Goal: Task Accomplishment & Management: Use online tool/utility

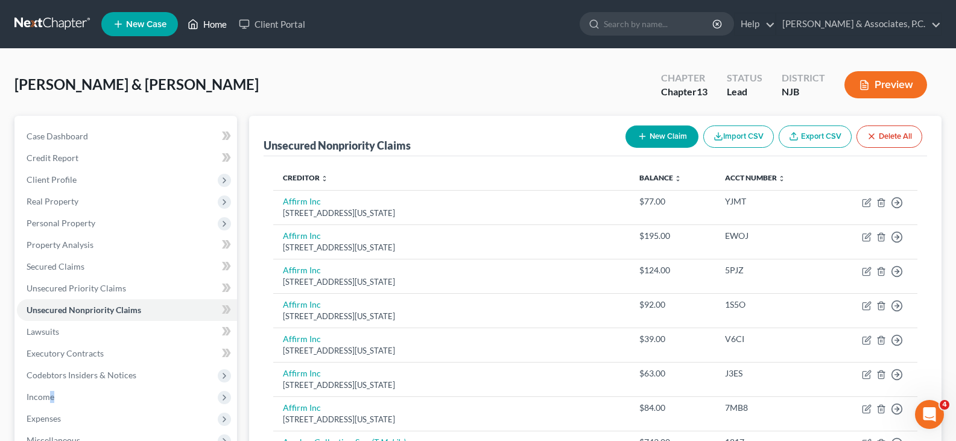
drag, startPoint x: 219, startPoint y: 23, endPoint x: 315, endPoint y: 39, distance: 97.9
click at [219, 22] on link "Home" at bounding box center [207, 24] width 51 height 22
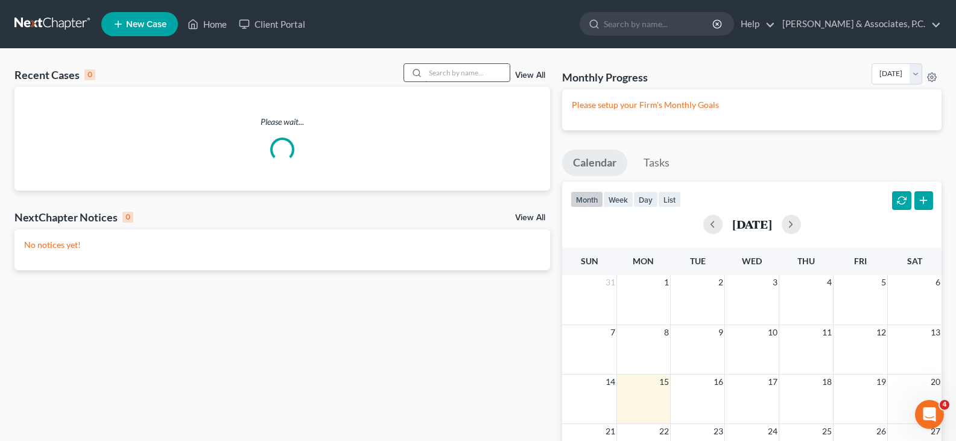
click at [492, 77] on input "search" at bounding box center [467, 72] width 84 height 17
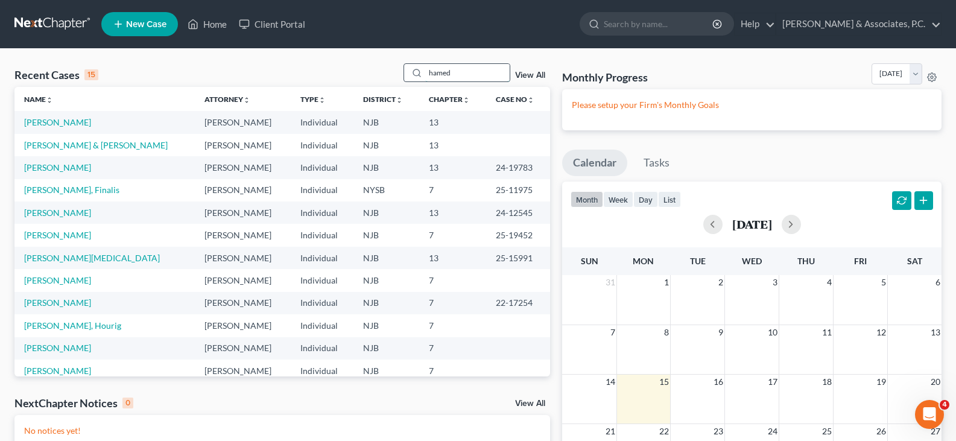
type input "hamed"
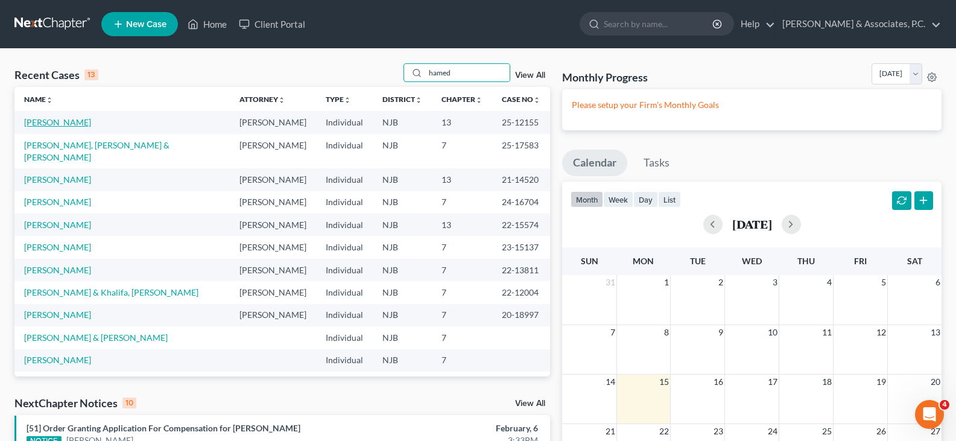
click at [59, 119] on link "[PERSON_NAME]" at bounding box center [57, 122] width 67 height 10
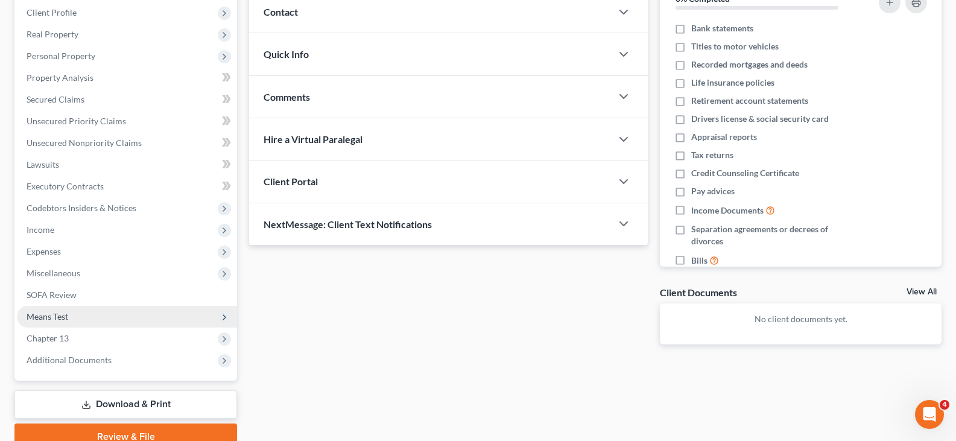
scroll to position [181, 0]
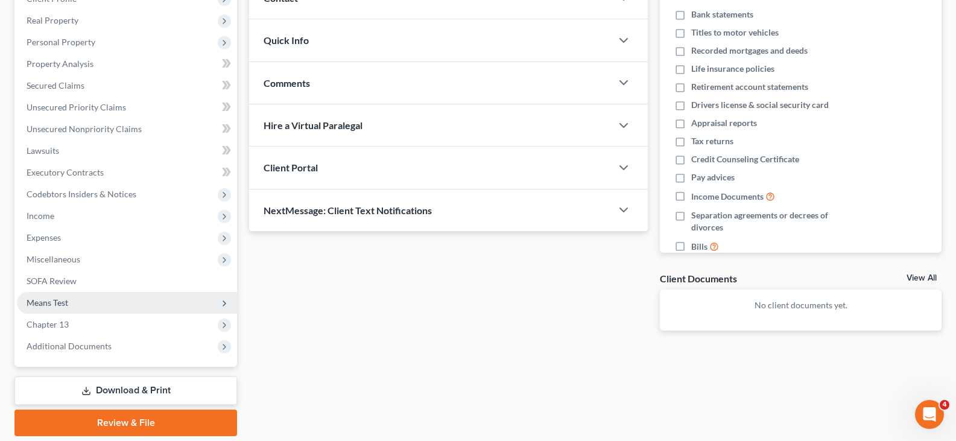
click at [61, 299] on span "Means Test" at bounding box center [48, 302] width 42 height 10
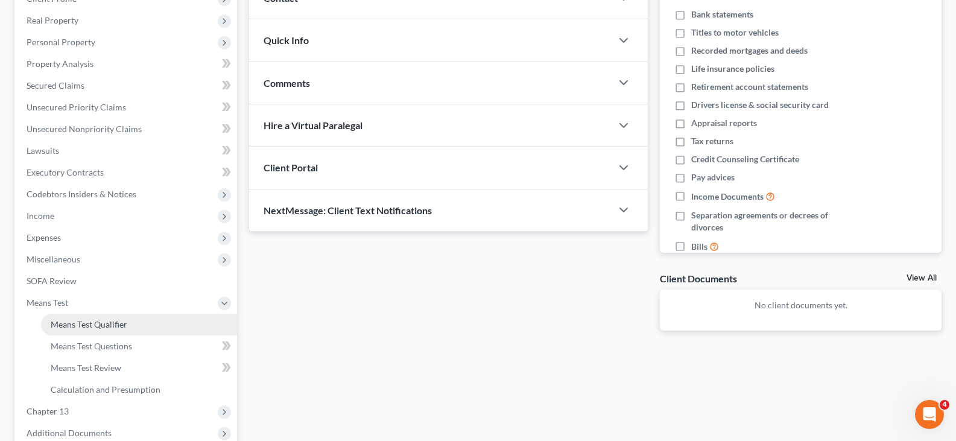
click at [112, 321] on span "Means Test Qualifier" at bounding box center [89, 324] width 77 height 10
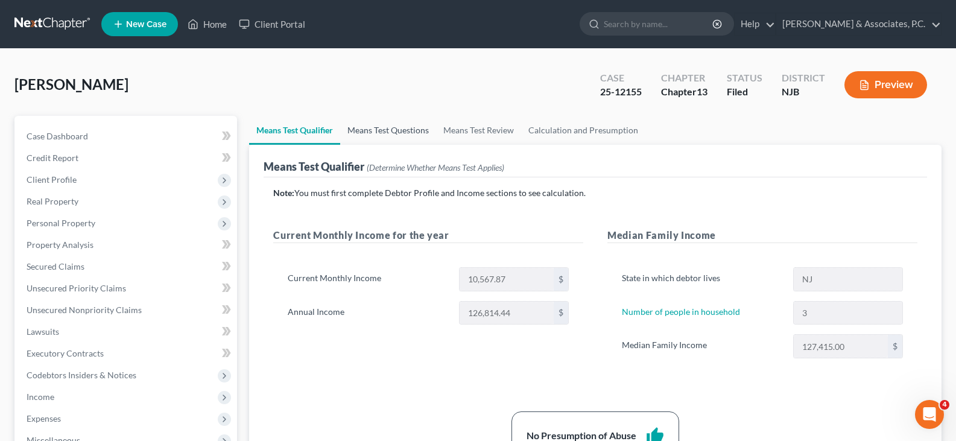
click at [391, 124] on link "Means Test Questions" at bounding box center [388, 130] width 96 height 29
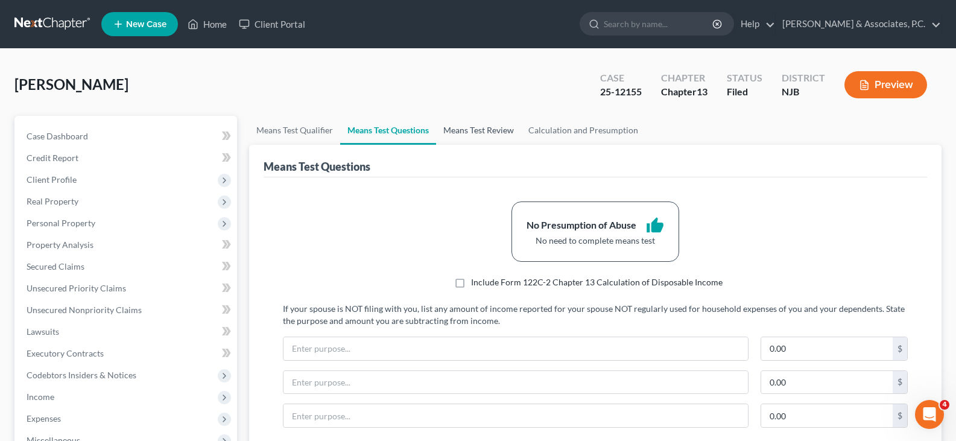
click at [468, 133] on link "Means Test Review" at bounding box center [478, 130] width 85 height 29
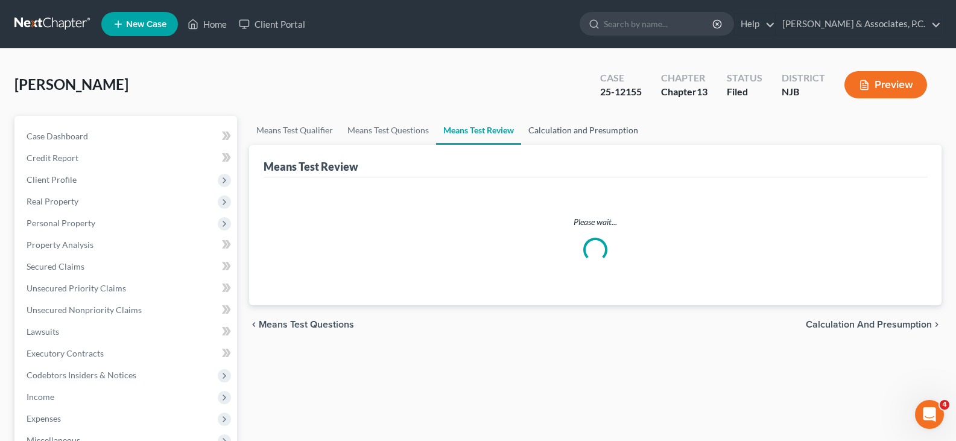
click at [564, 128] on link "Calculation and Presumption" at bounding box center [583, 130] width 124 height 29
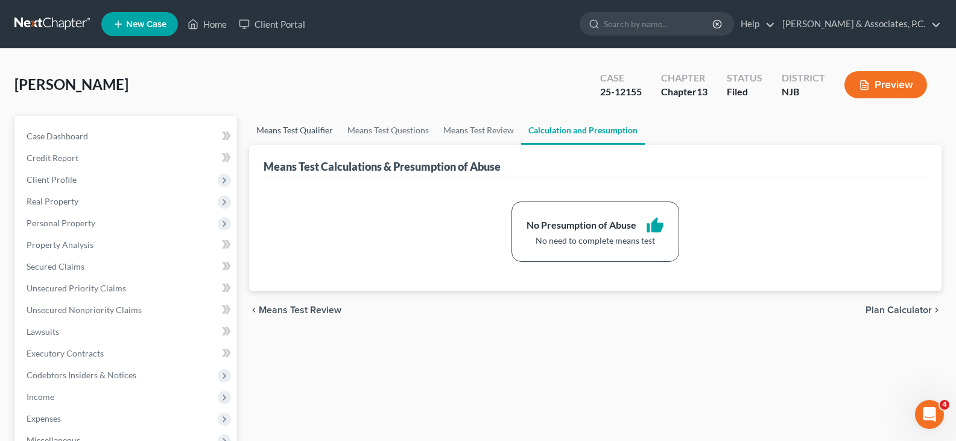
click at [297, 127] on link "Means Test Qualifier" at bounding box center [294, 130] width 91 height 29
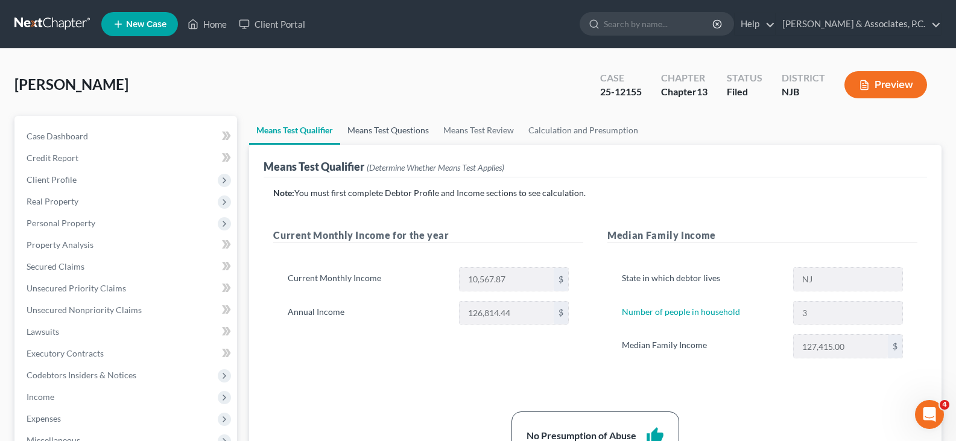
click at [390, 127] on link "Means Test Questions" at bounding box center [388, 130] width 96 height 29
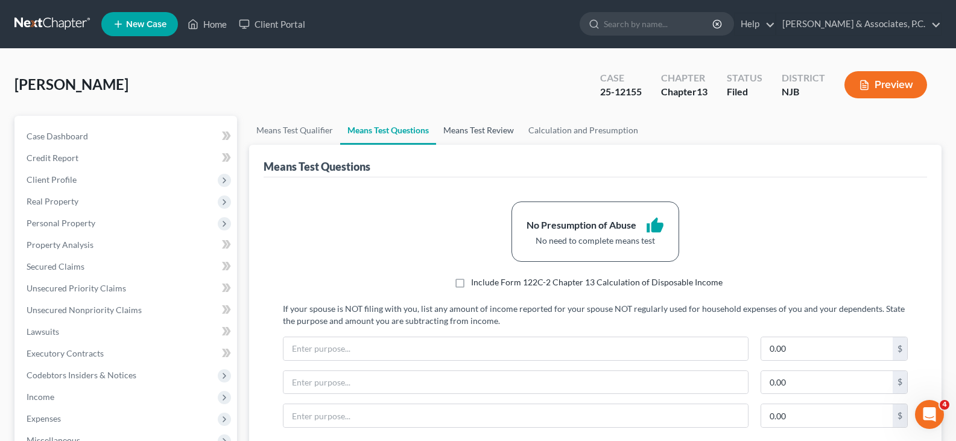
click at [475, 127] on link "Means Test Review" at bounding box center [478, 130] width 85 height 29
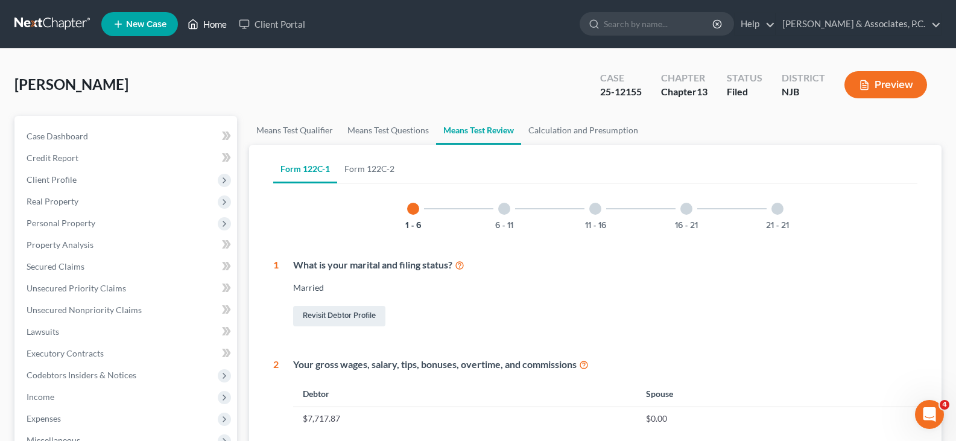
click at [214, 24] on link "Home" at bounding box center [207, 24] width 51 height 22
